Goal: Task Accomplishment & Management: Use online tool/utility

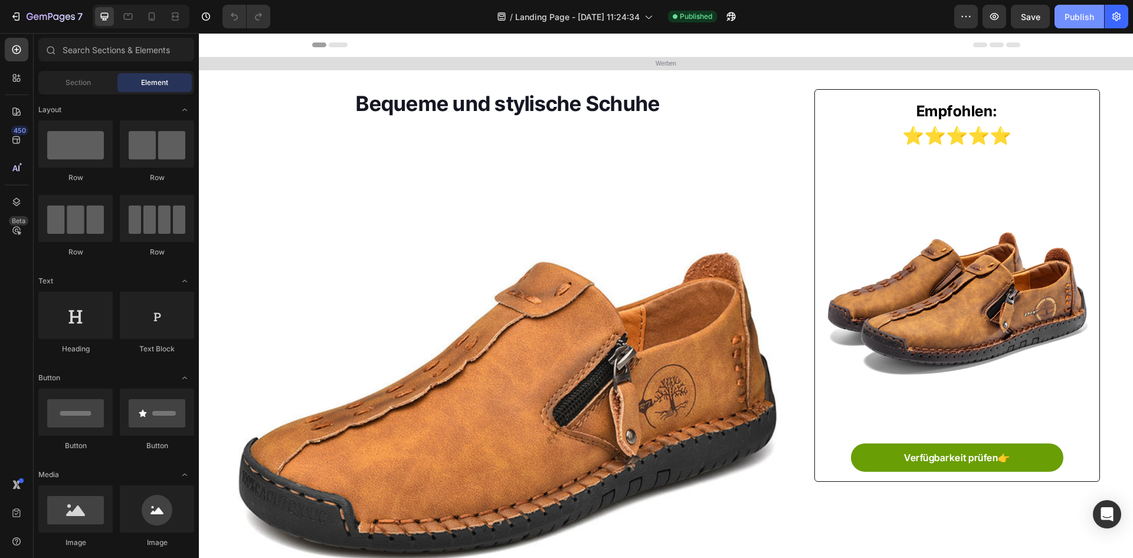
click at [1086, 18] on div "Publish" at bounding box center [1080, 17] width 30 height 12
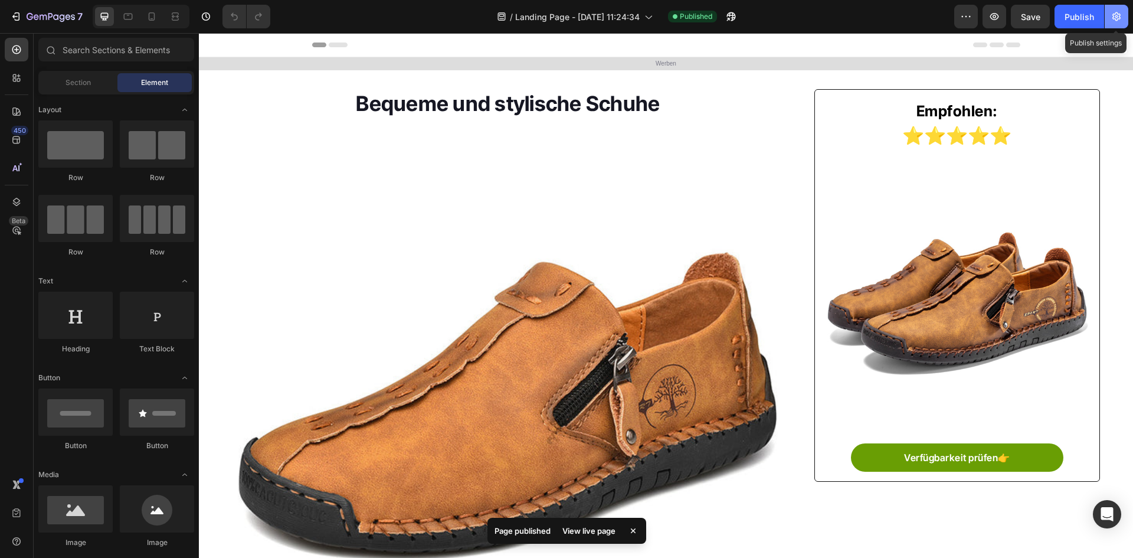
click at [1117, 17] on icon "button" at bounding box center [1116, 16] width 8 height 9
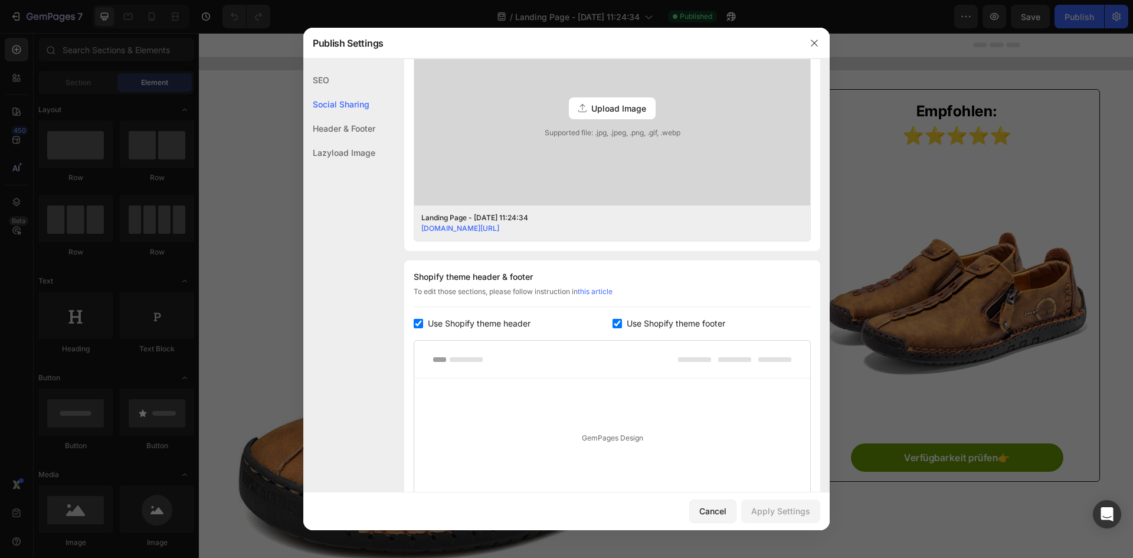
scroll to position [503, 0]
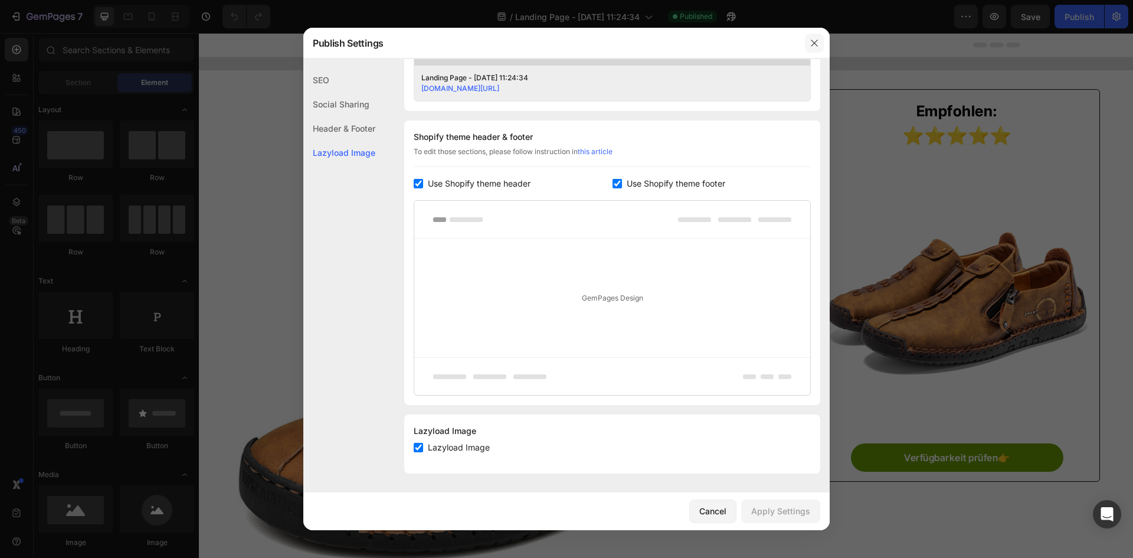
click at [811, 47] on icon "button" at bounding box center [814, 42] width 9 height 9
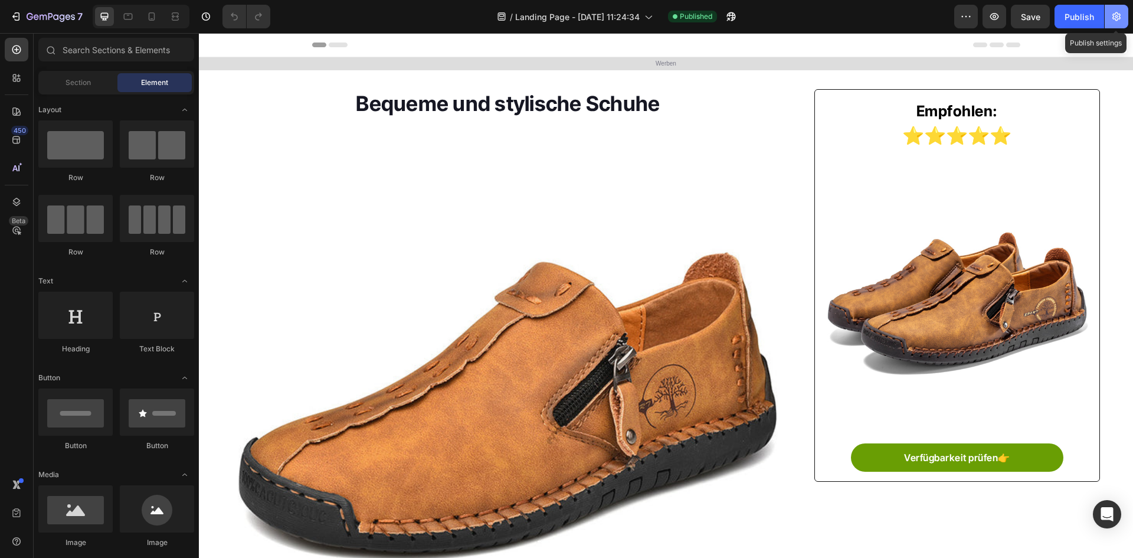
click at [1111, 18] on icon "button" at bounding box center [1117, 17] width 12 height 12
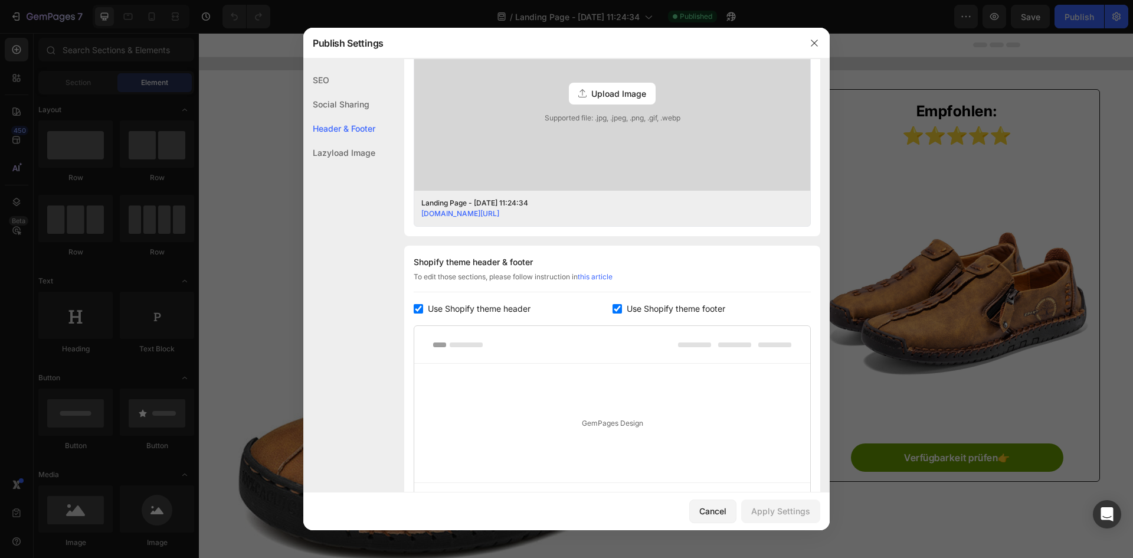
scroll to position [413, 0]
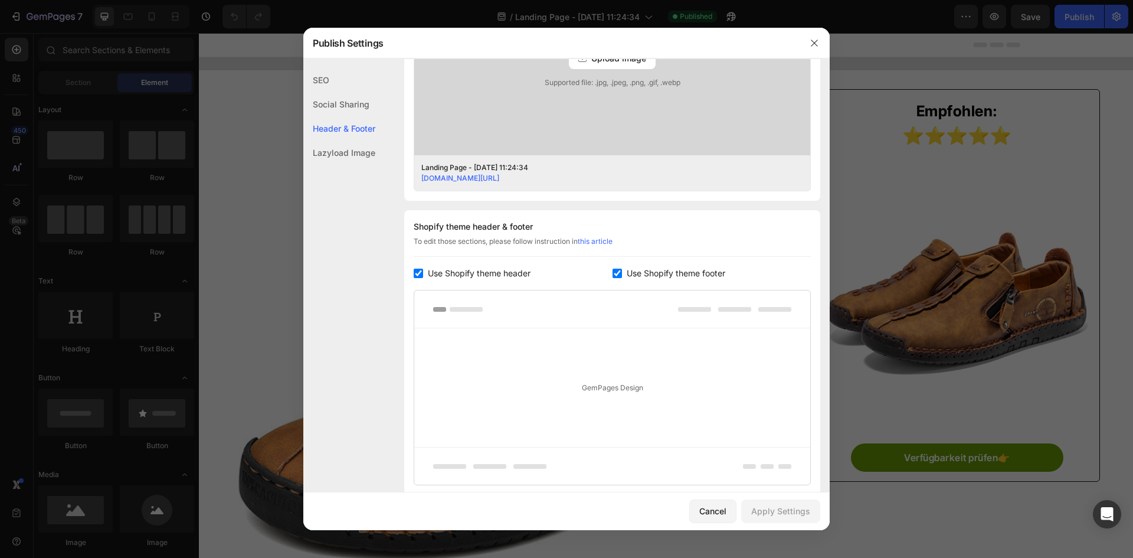
click at [491, 271] on span "Use Shopify theme header" at bounding box center [479, 273] width 103 height 14
checkbox input "false"
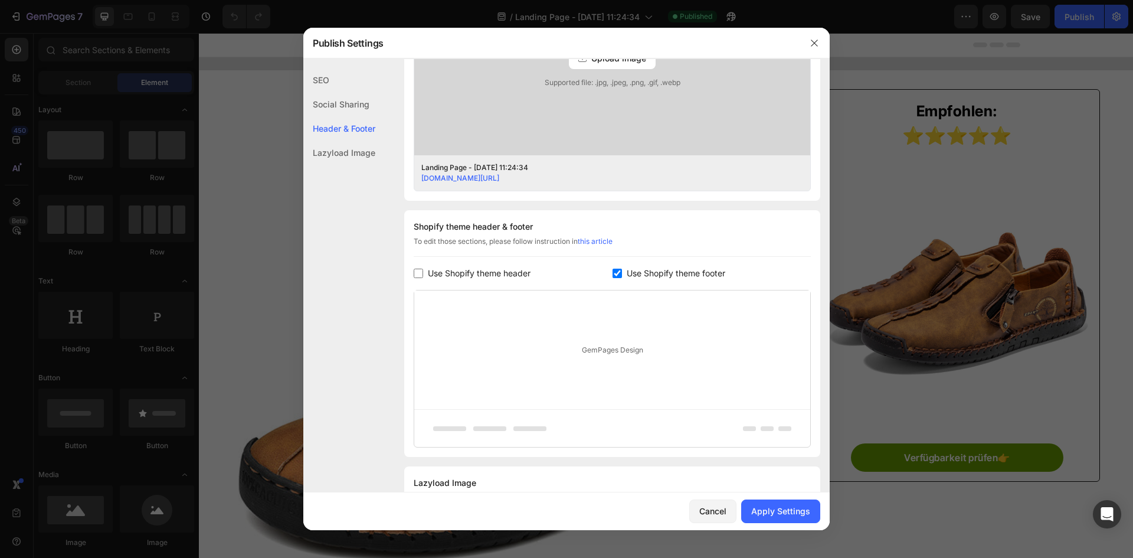
click at [671, 276] on span "Use Shopify theme footer" at bounding box center [676, 273] width 99 height 14
checkbox input "false"
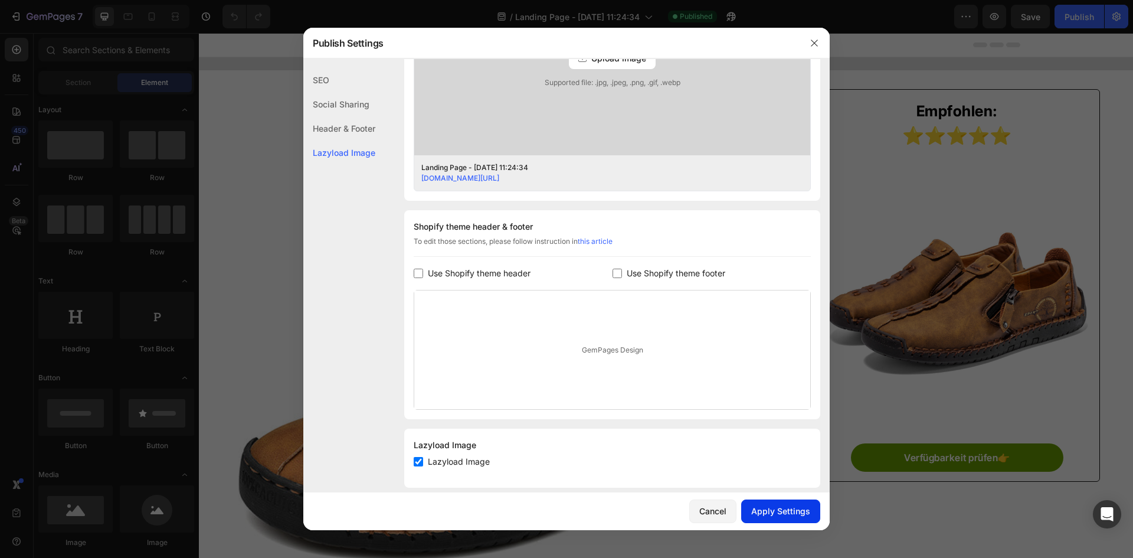
click at [778, 512] on div "Apply Settings" at bounding box center [780, 511] width 59 height 12
click at [816, 45] on icon "button" at bounding box center [814, 42] width 9 height 9
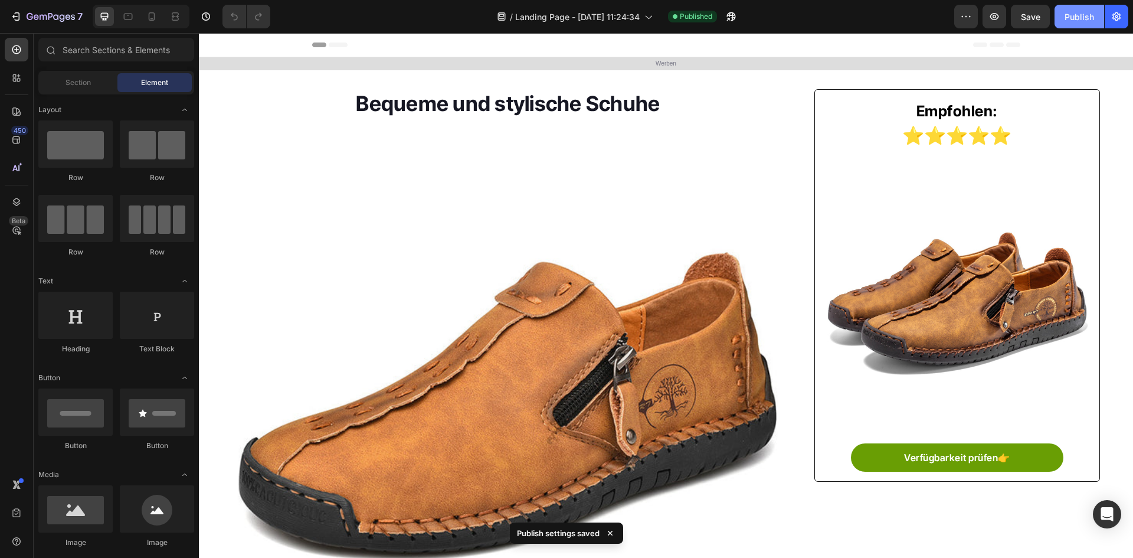
click at [1069, 14] on div "Publish" at bounding box center [1080, 17] width 30 height 12
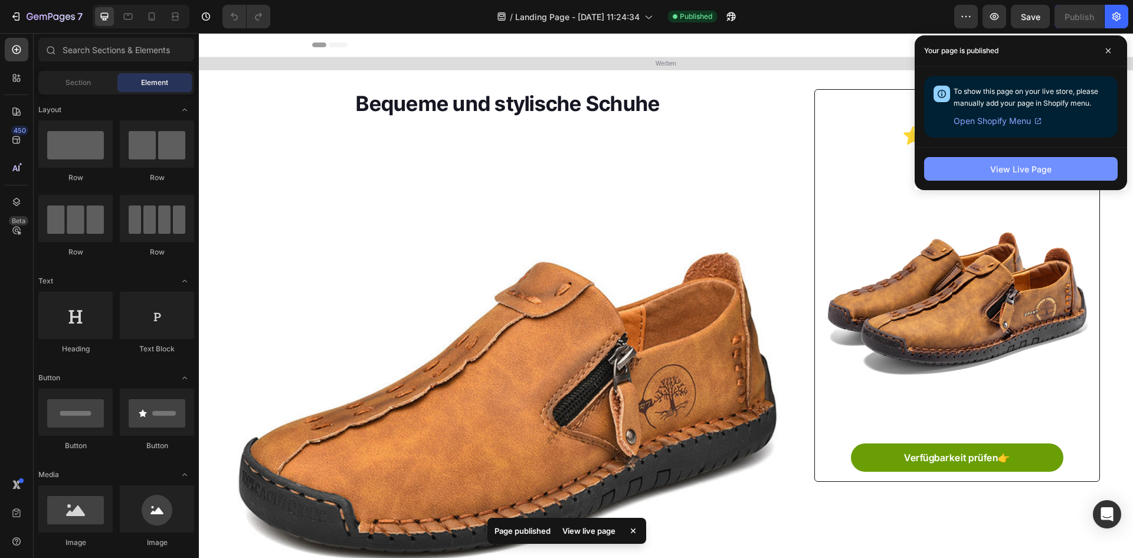
click at [1018, 170] on div "View Live Page" at bounding box center [1020, 169] width 61 height 12
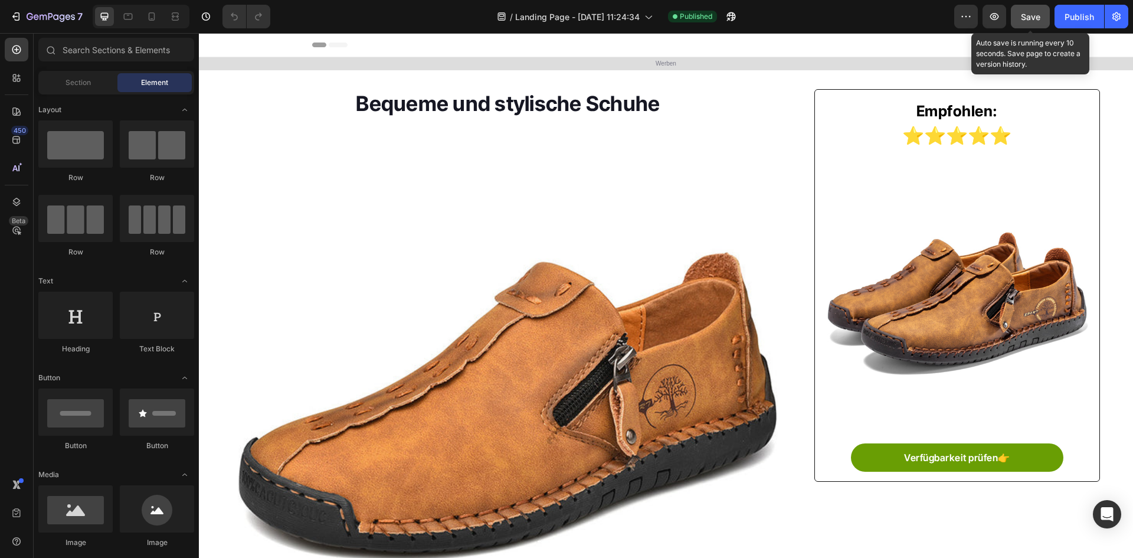
click at [1018, 26] on button "Save" at bounding box center [1030, 17] width 39 height 24
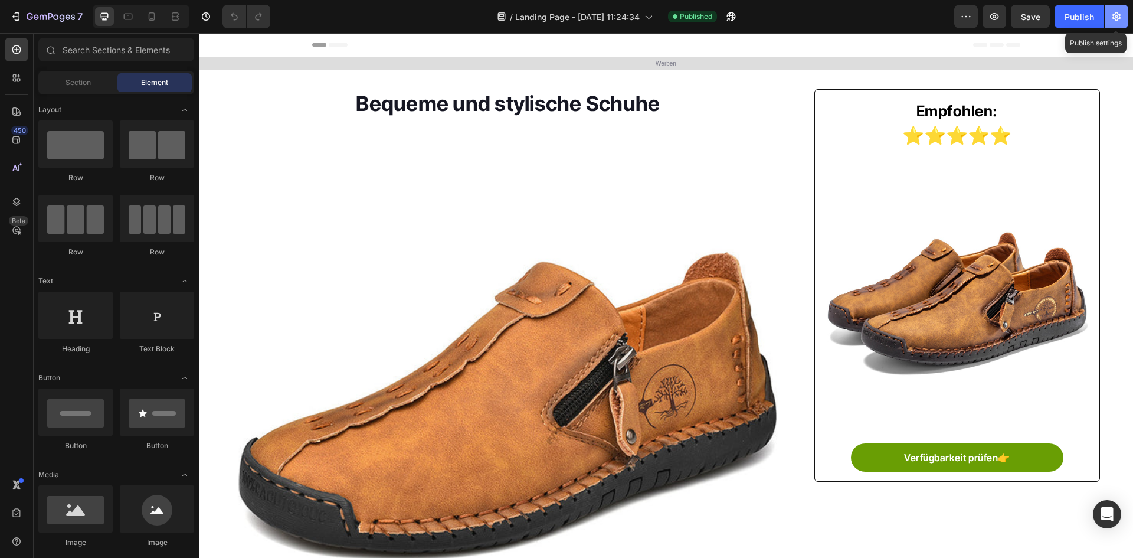
click at [1116, 19] on icon "button" at bounding box center [1117, 17] width 12 height 12
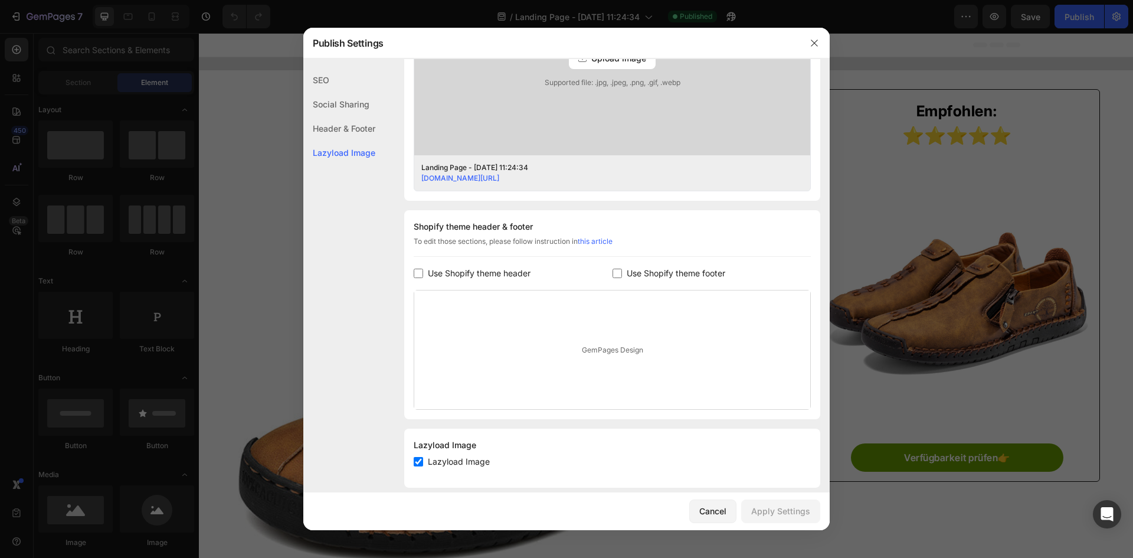
scroll to position [427, 0]
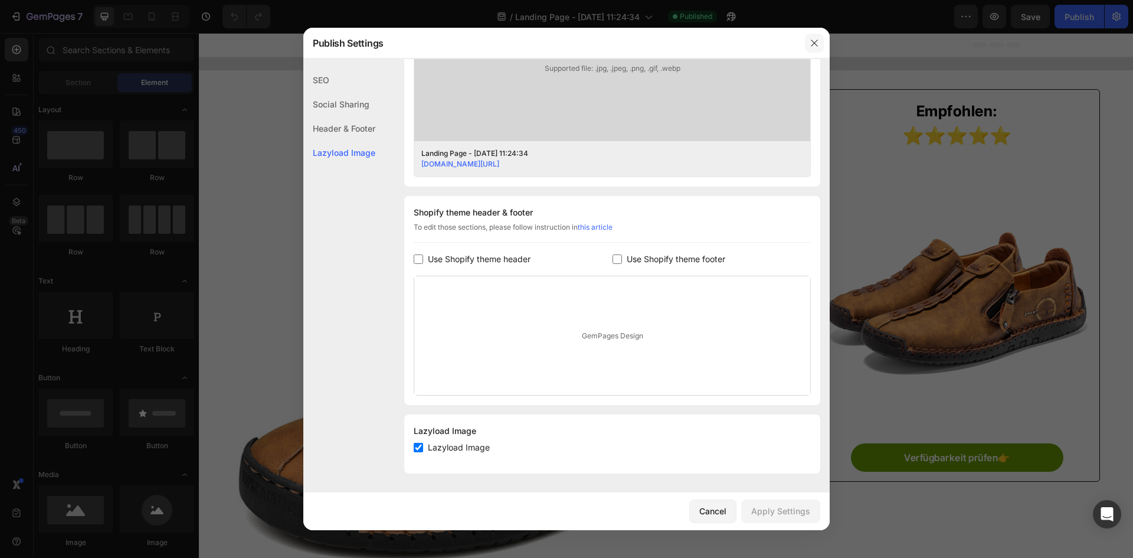
click at [812, 45] on icon "button" at bounding box center [814, 42] width 9 height 9
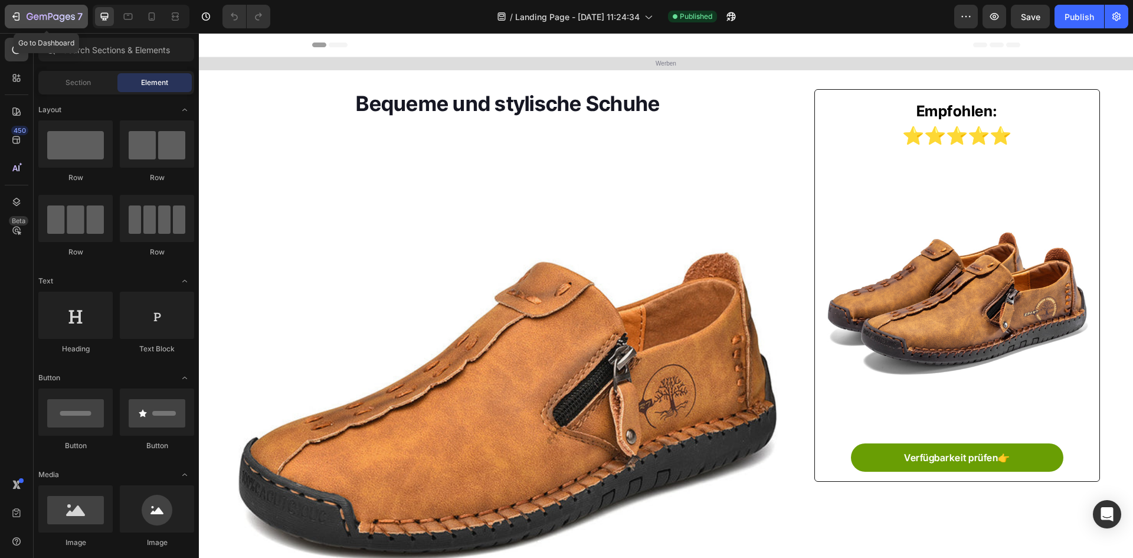
click at [33, 24] on button "7" at bounding box center [46, 17] width 83 height 24
click at [420, 307] on img at bounding box center [508, 398] width 552 height 552
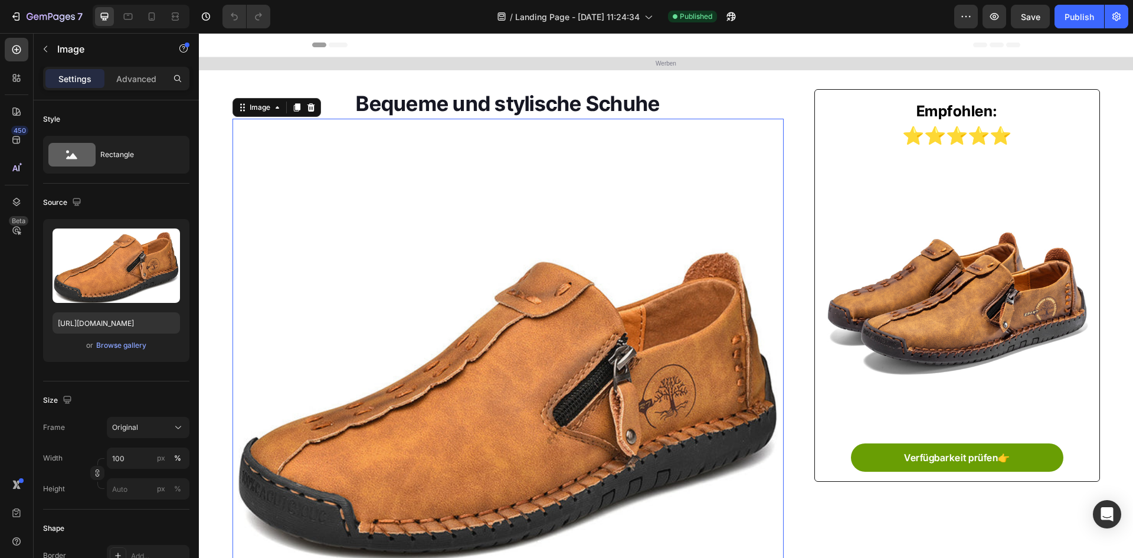
scroll to position [400, 0]
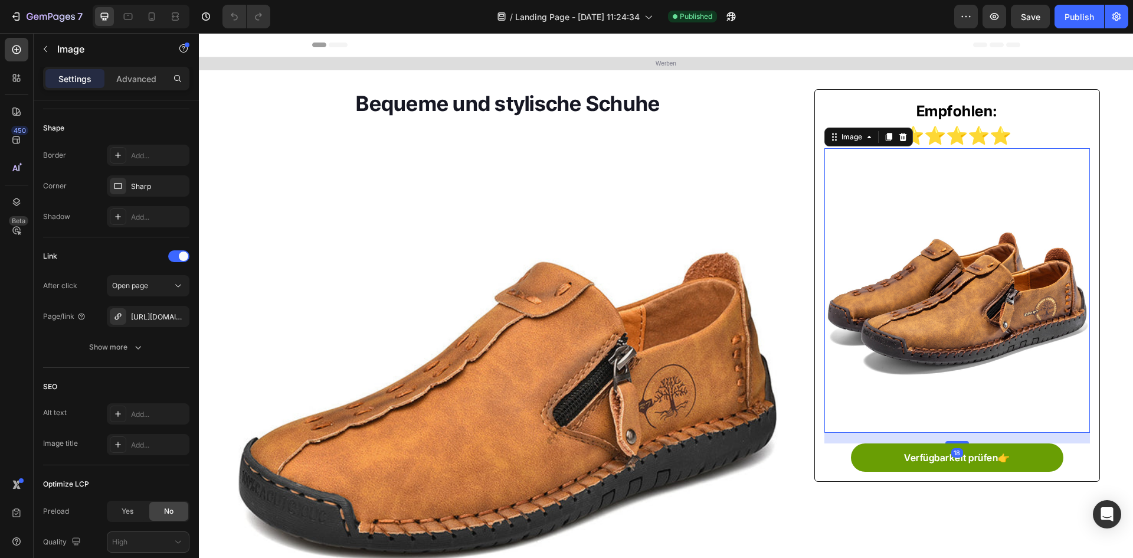
click at [884, 352] on img at bounding box center [956, 286] width 265 height 265
click at [178, 316] on icon "button" at bounding box center [177, 315] width 5 height 5
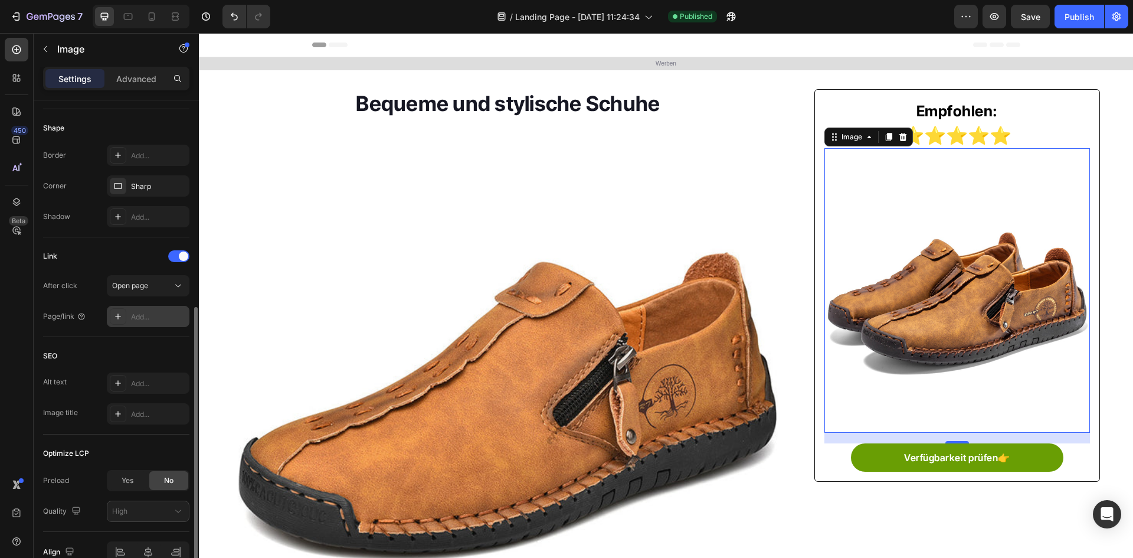
click at [154, 332] on div "Link After click Open page Page/link Add..." at bounding box center [116, 287] width 146 height 100
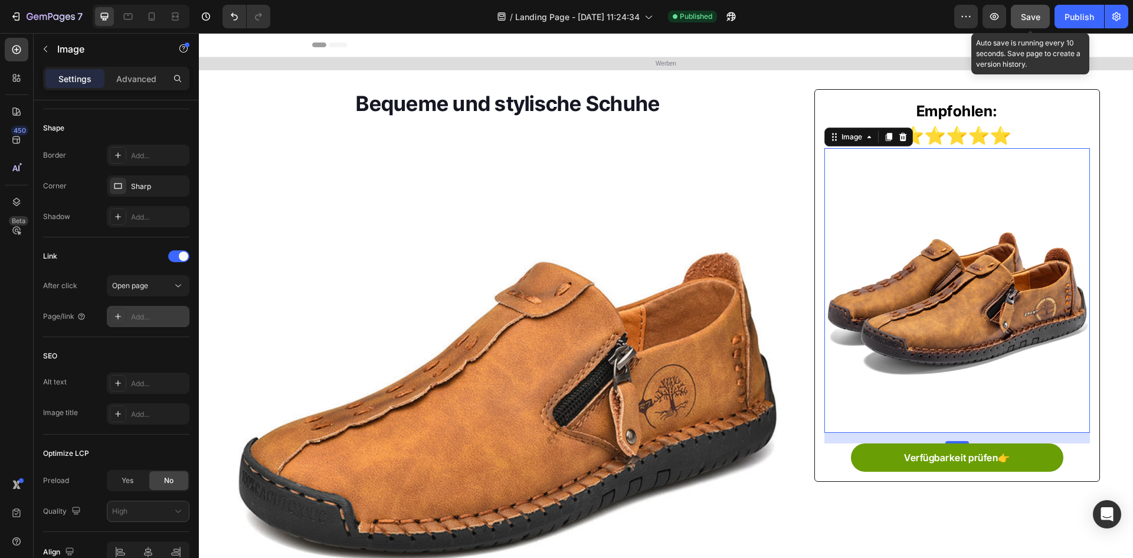
click at [1026, 19] on span "Save" at bounding box center [1030, 17] width 19 height 10
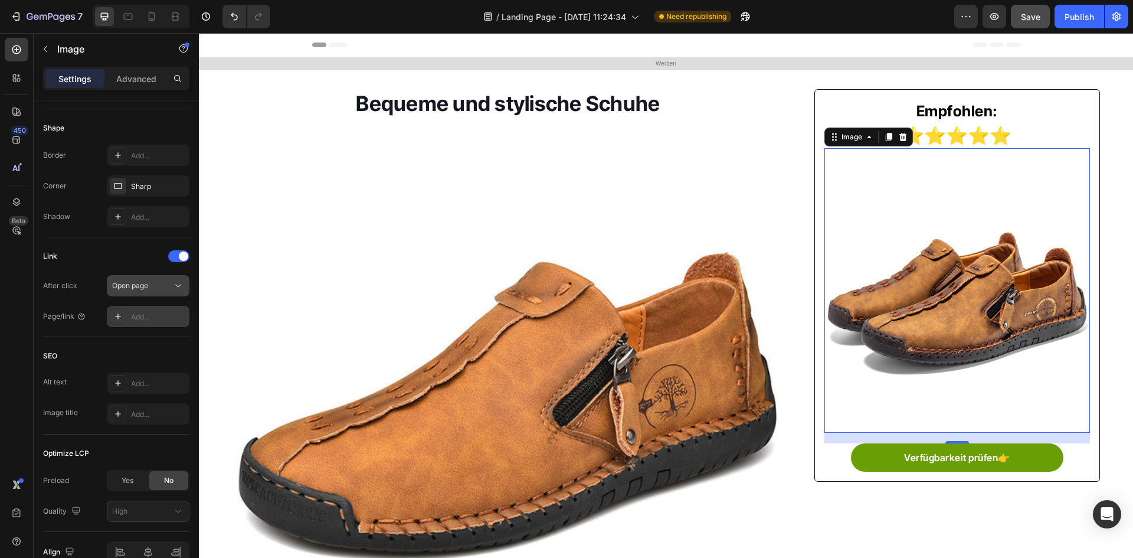
click at [150, 287] on div "Open page" at bounding box center [142, 285] width 60 height 11
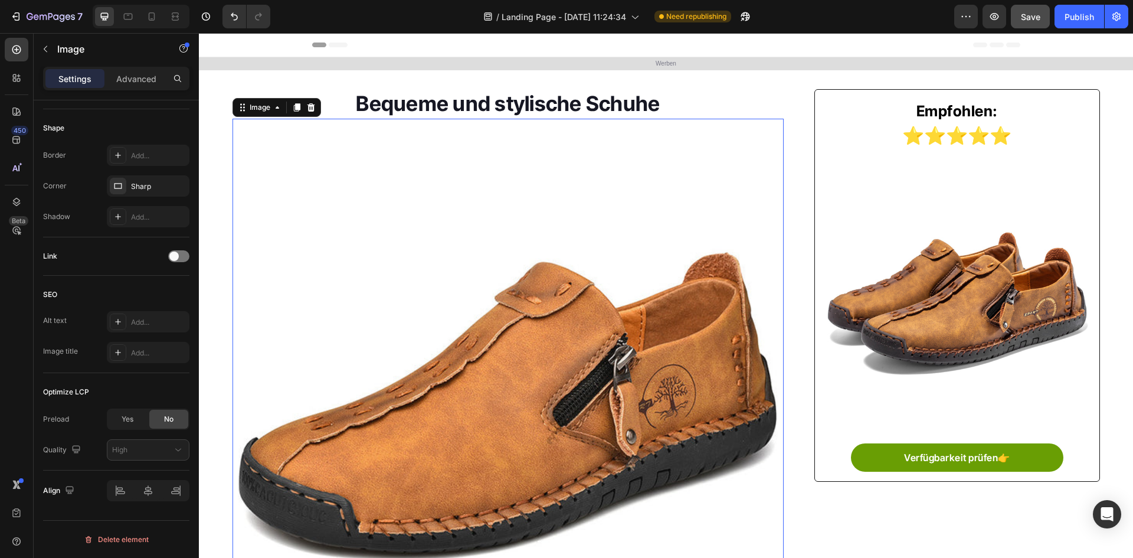
click at [679, 300] on img at bounding box center [508, 398] width 552 height 552
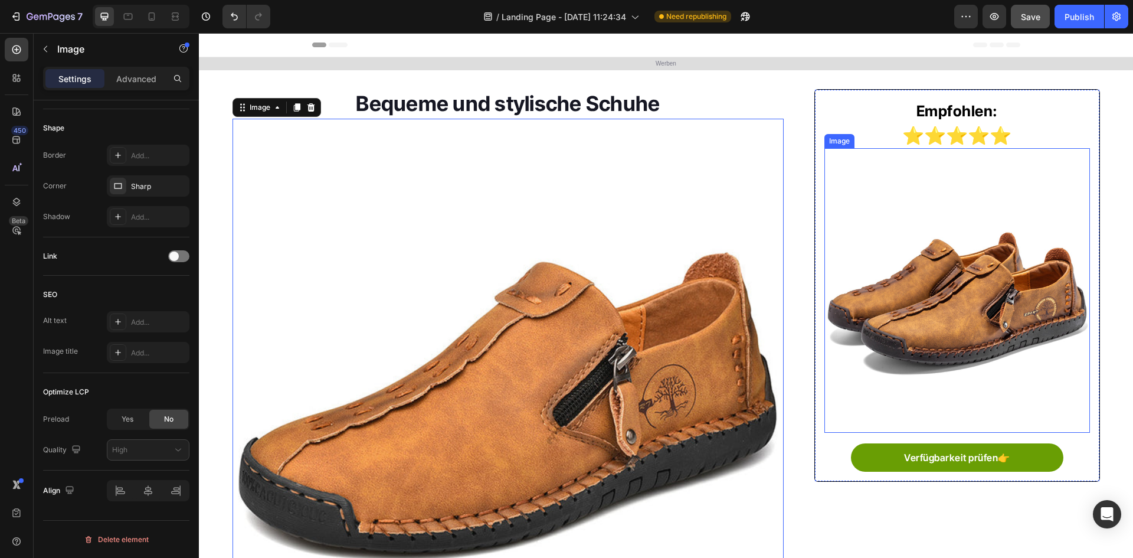
click at [866, 281] on img at bounding box center [956, 286] width 265 height 265
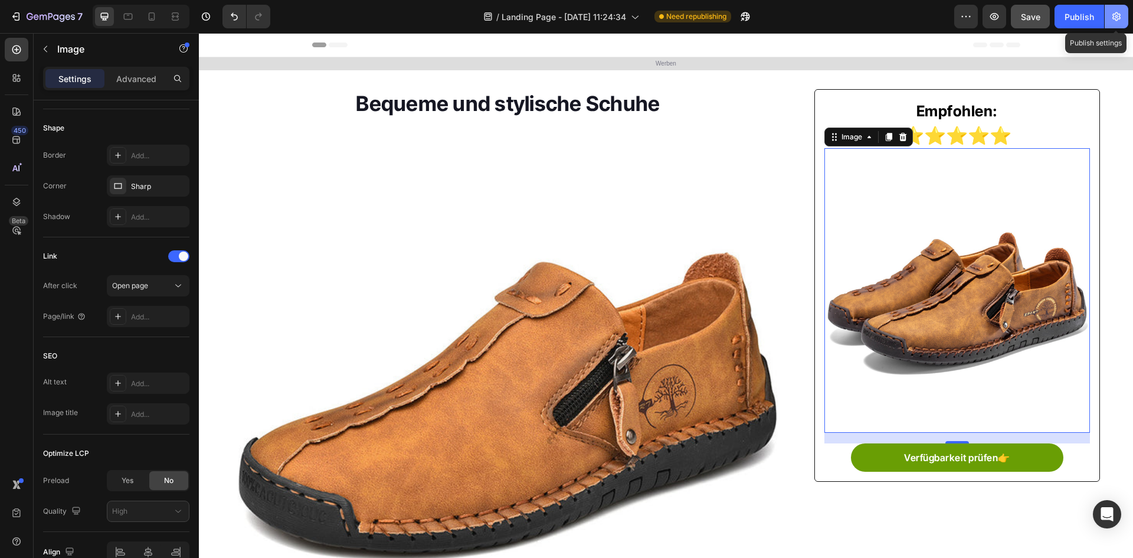
click at [1116, 16] on icon "button" at bounding box center [1116, 16] width 8 height 9
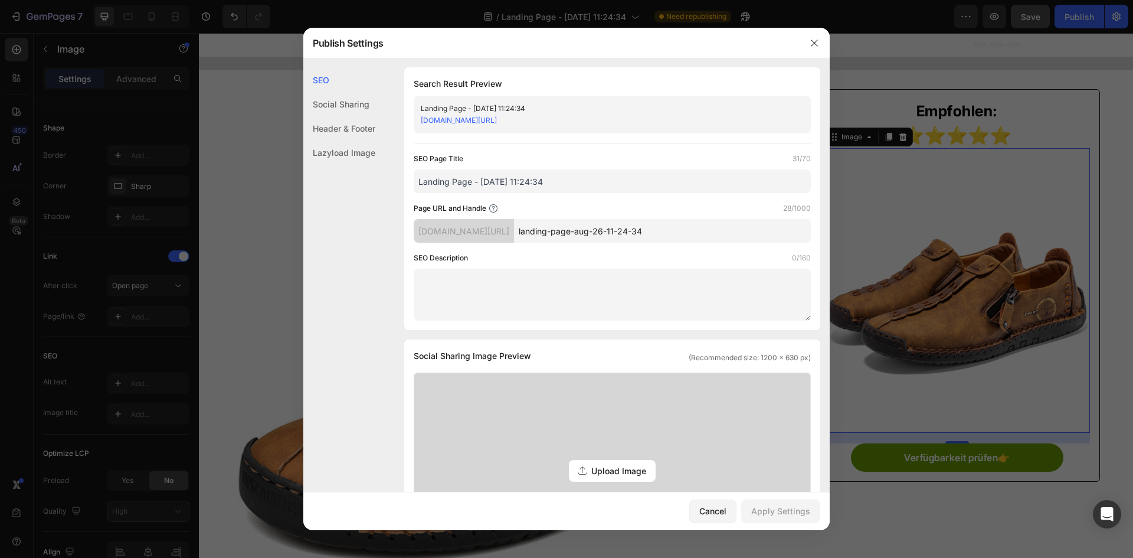
scroll to position [0, 0]
drag, startPoint x: 701, startPoint y: 228, endPoint x: 516, endPoint y: 235, distance: 185.4
click at [516, 235] on div "[DOMAIN_NAME][URL] landing-page-aug-26-11-24-34" at bounding box center [612, 232] width 397 height 24
paste input "necced"
paste input "Fußgewölbeunterstützung – Schmerzlinderung"
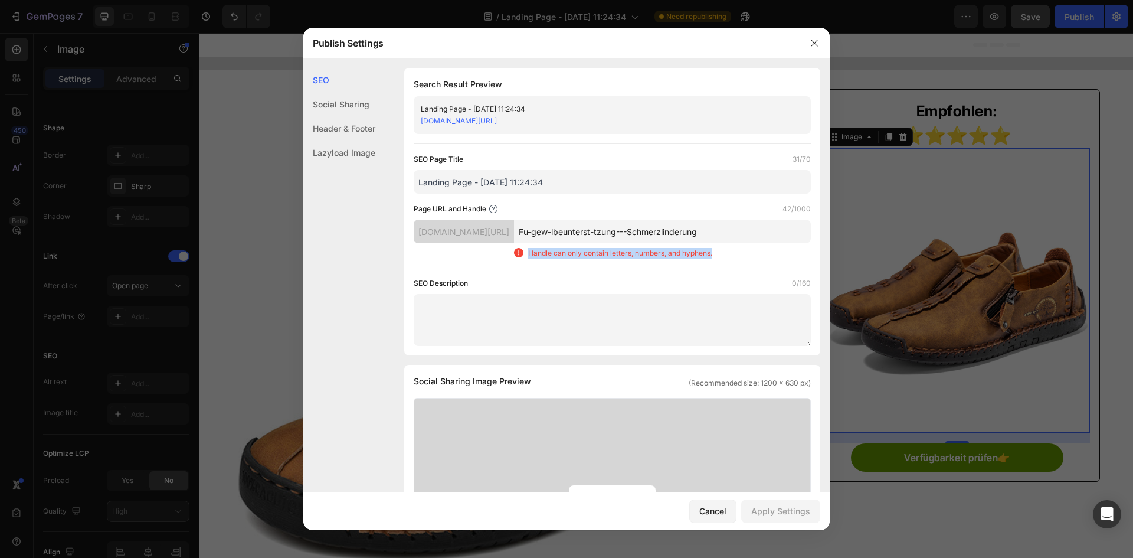
drag, startPoint x: 570, startPoint y: 251, endPoint x: 790, endPoint y: 264, distance: 220.5
click at [790, 257] on div "Handle can only contain letters, numbers, and hyphens." at bounding box center [662, 253] width 297 height 11
copy p "Handle can only contain letters, numbers, and hyphens."
click at [680, 276] on div "SEO Page Title 31/70 Landing Page - [DATE] 11:24:34 Page URL and Handle 42/1000…" at bounding box center [612, 249] width 397 height 192
click at [666, 233] on input "Fu-gew-lbeunterst-tzung---Schmerzlinderung" at bounding box center [662, 232] width 297 height 24
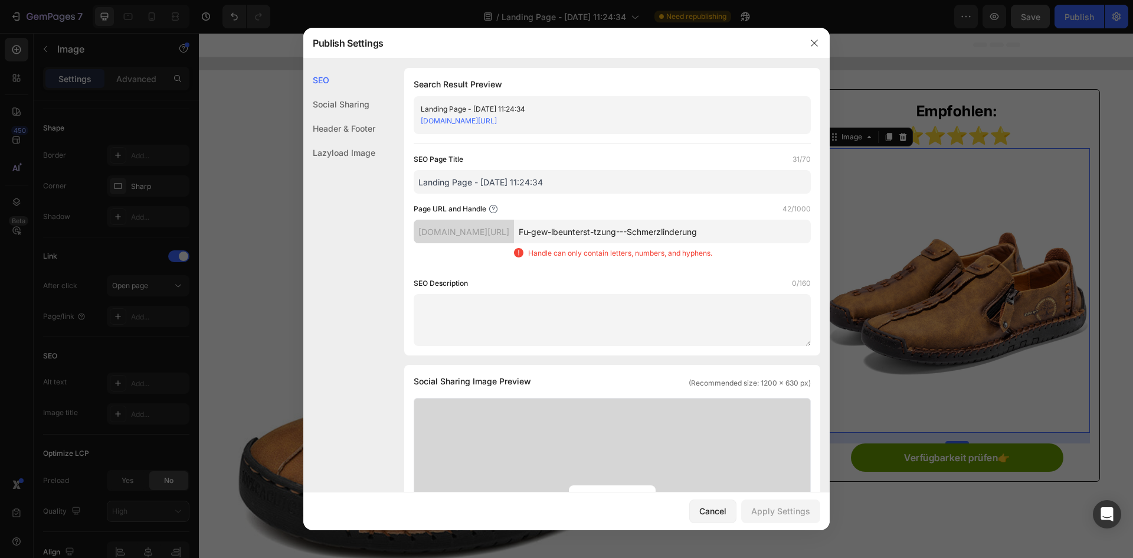
click at [670, 236] on input "Fu-gew-lbeunterst-tzung---Schmerzlinderung" at bounding box center [662, 232] width 297 height 24
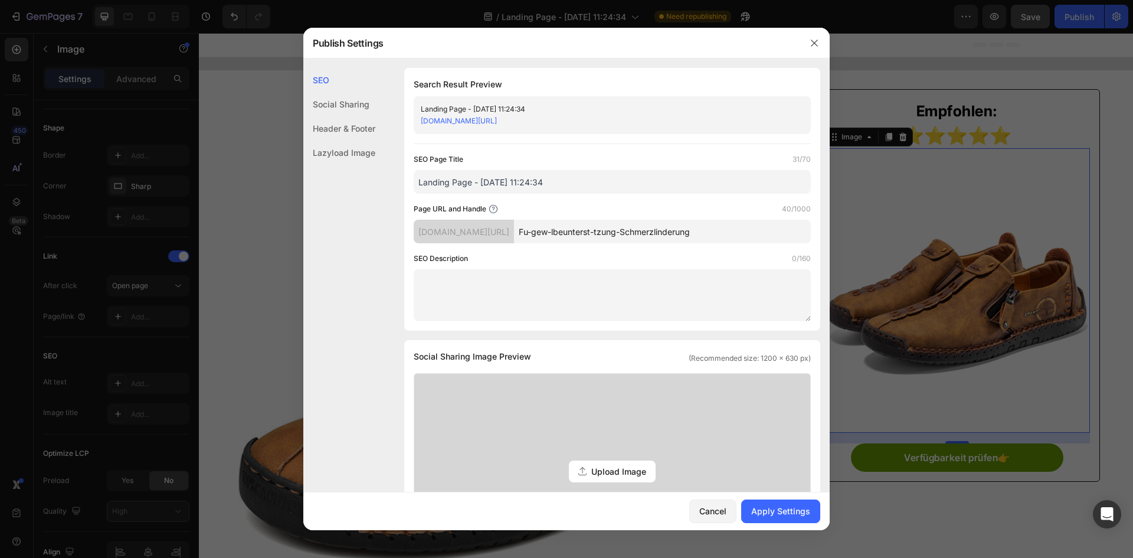
click at [653, 243] on input "Fu-gew-lbeunterst-tzung-Schmerzlinderung" at bounding box center [662, 232] width 297 height 24
type input "Fu-gew-lbeunterst-tzung-Schmerzlinderung"
click at [811, 38] on icon "button" at bounding box center [814, 42] width 9 height 9
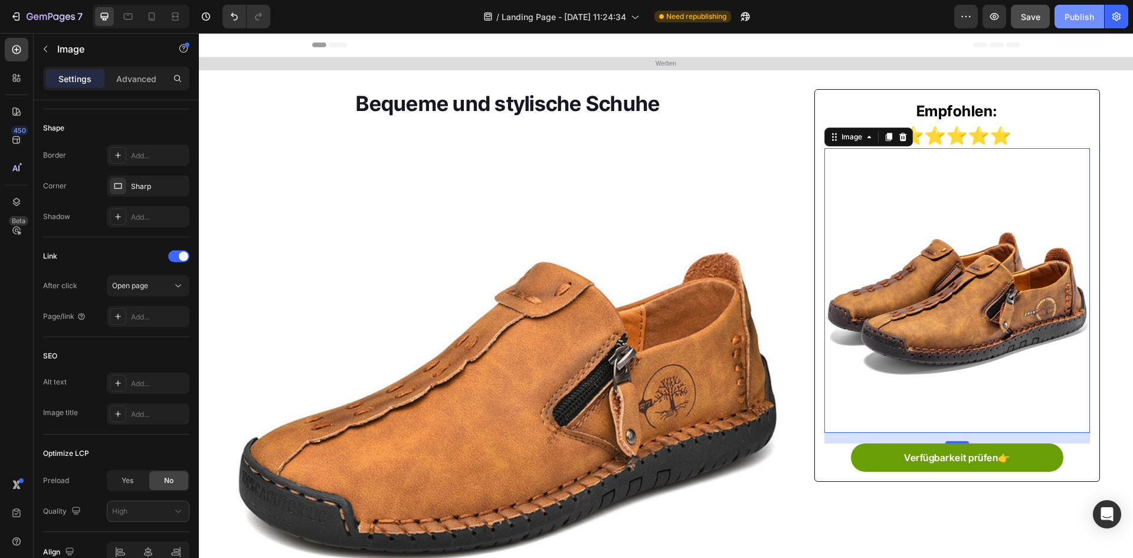
click at [1084, 21] on div "Publish" at bounding box center [1080, 17] width 30 height 12
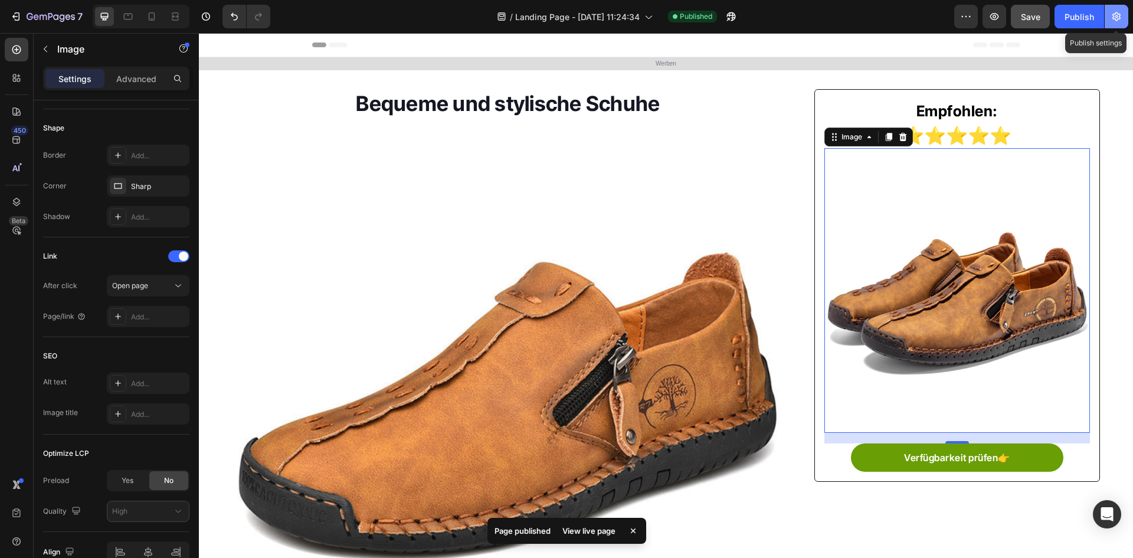
click at [1119, 15] on icon "button" at bounding box center [1117, 17] width 12 height 12
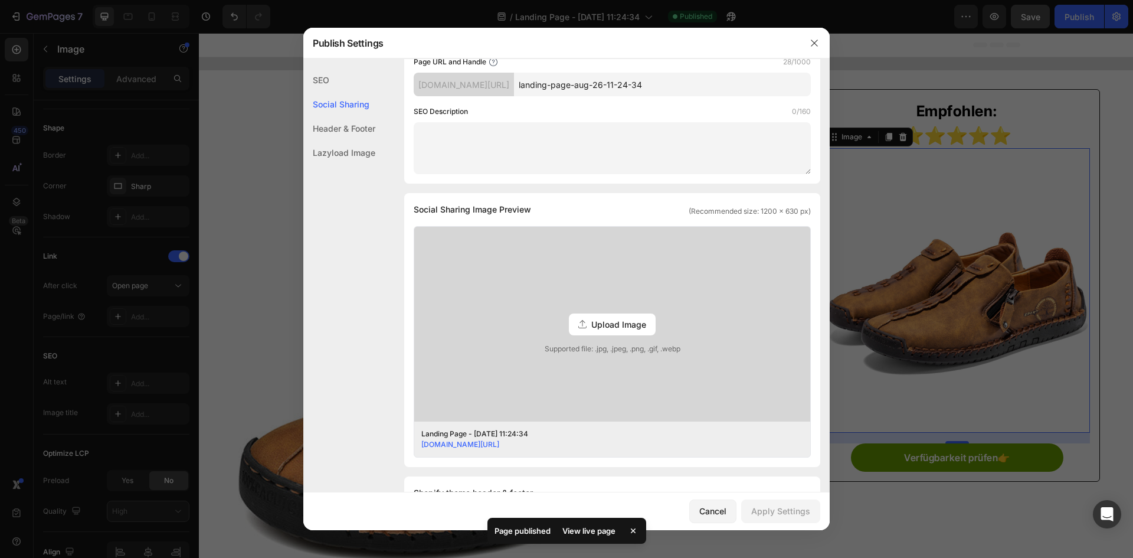
scroll to position [354, 0]
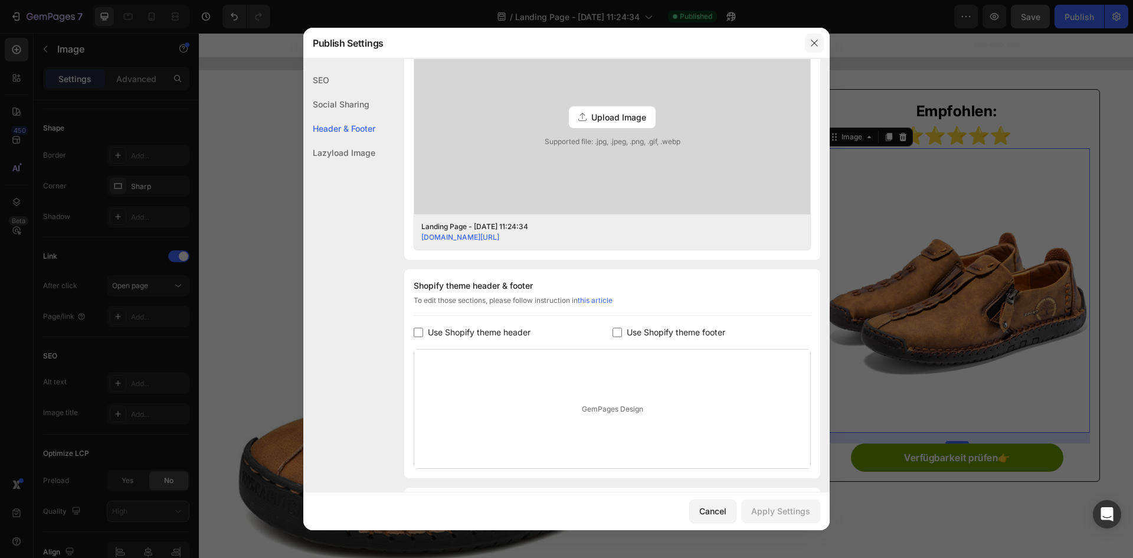
click at [818, 42] on icon "button" at bounding box center [814, 42] width 9 height 9
